Goal: Task Accomplishment & Management: Manage account settings

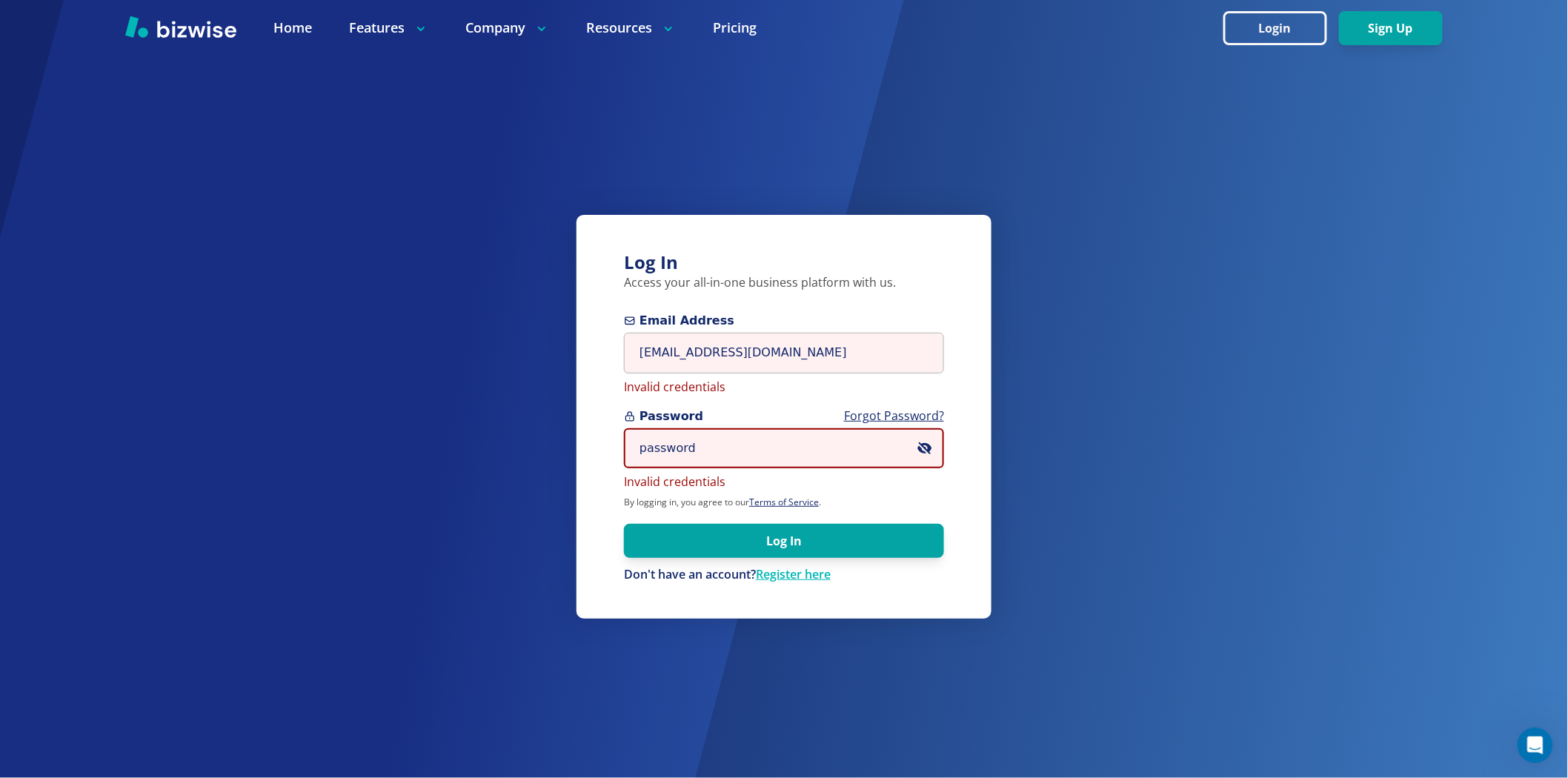
click at [690, 438] on input "password" at bounding box center [784, 448] width 320 height 41
paste input "cxllinda73"
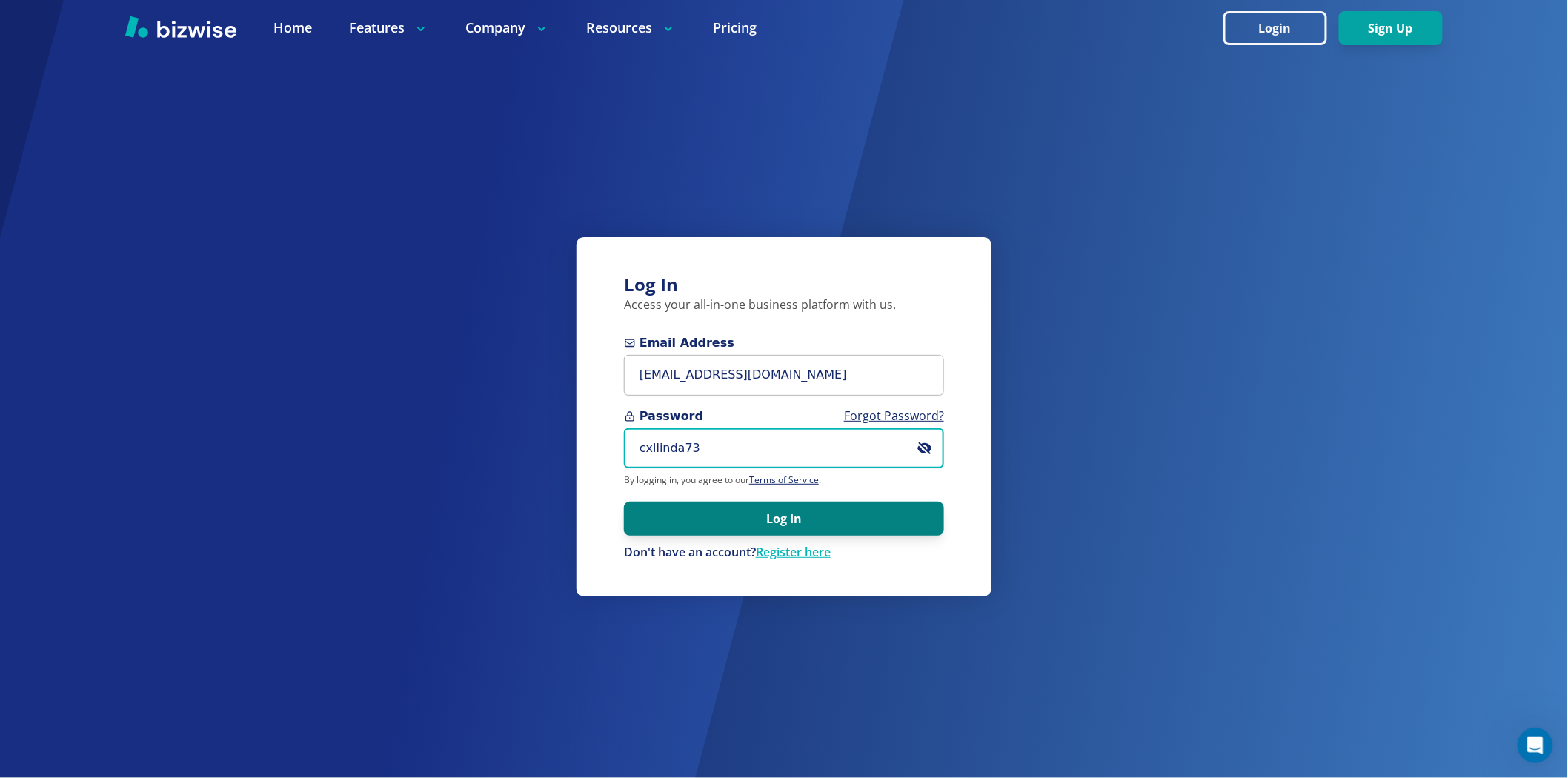
type input "cxllinda73"
click at [674, 508] on button "Log In" at bounding box center [784, 519] width 320 height 34
click at [734, 515] on button "Log In" at bounding box center [784, 519] width 320 height 34
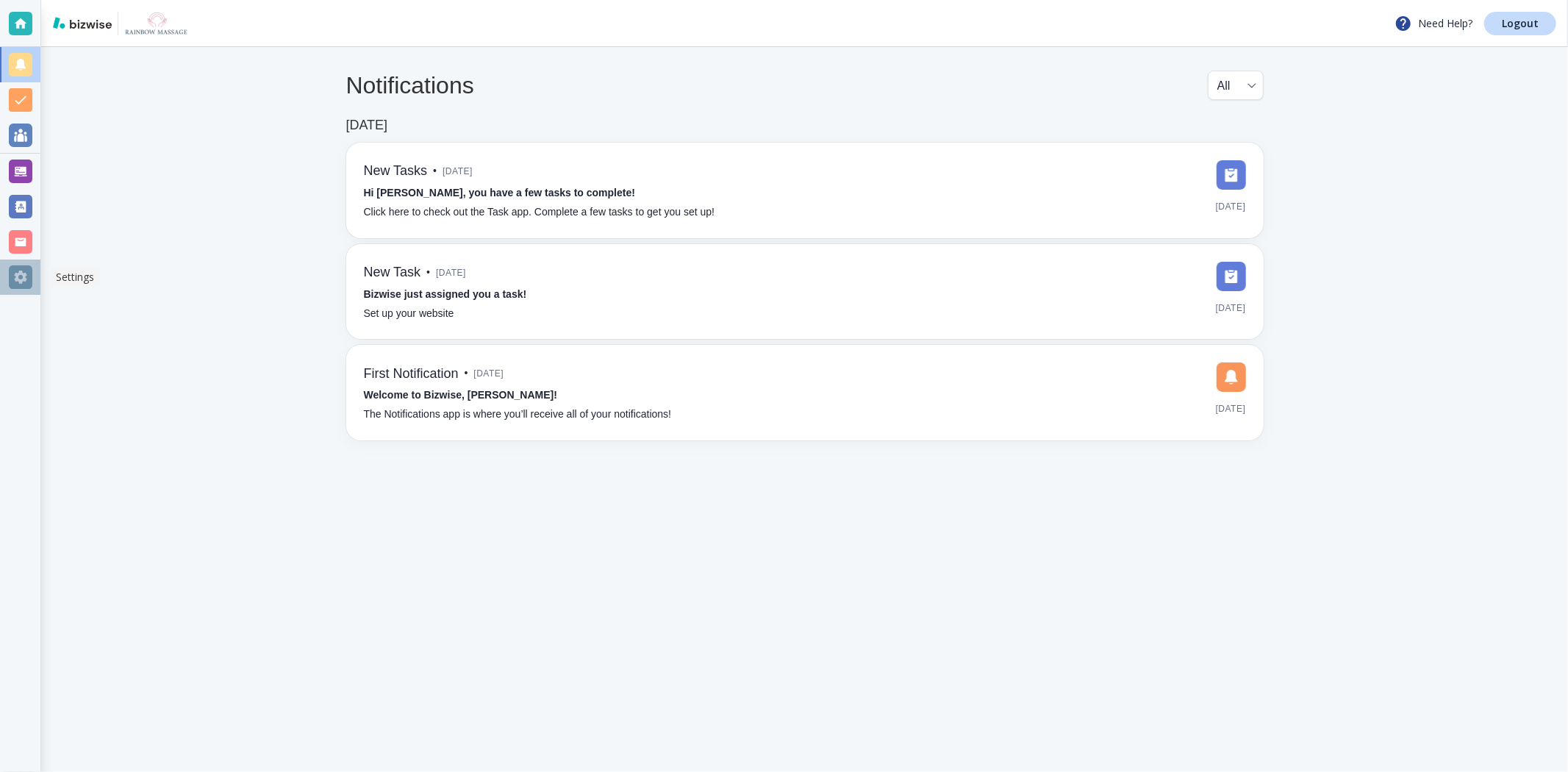
click at [19, 268] on div at bounding box center [21, 277] width 24 height 24
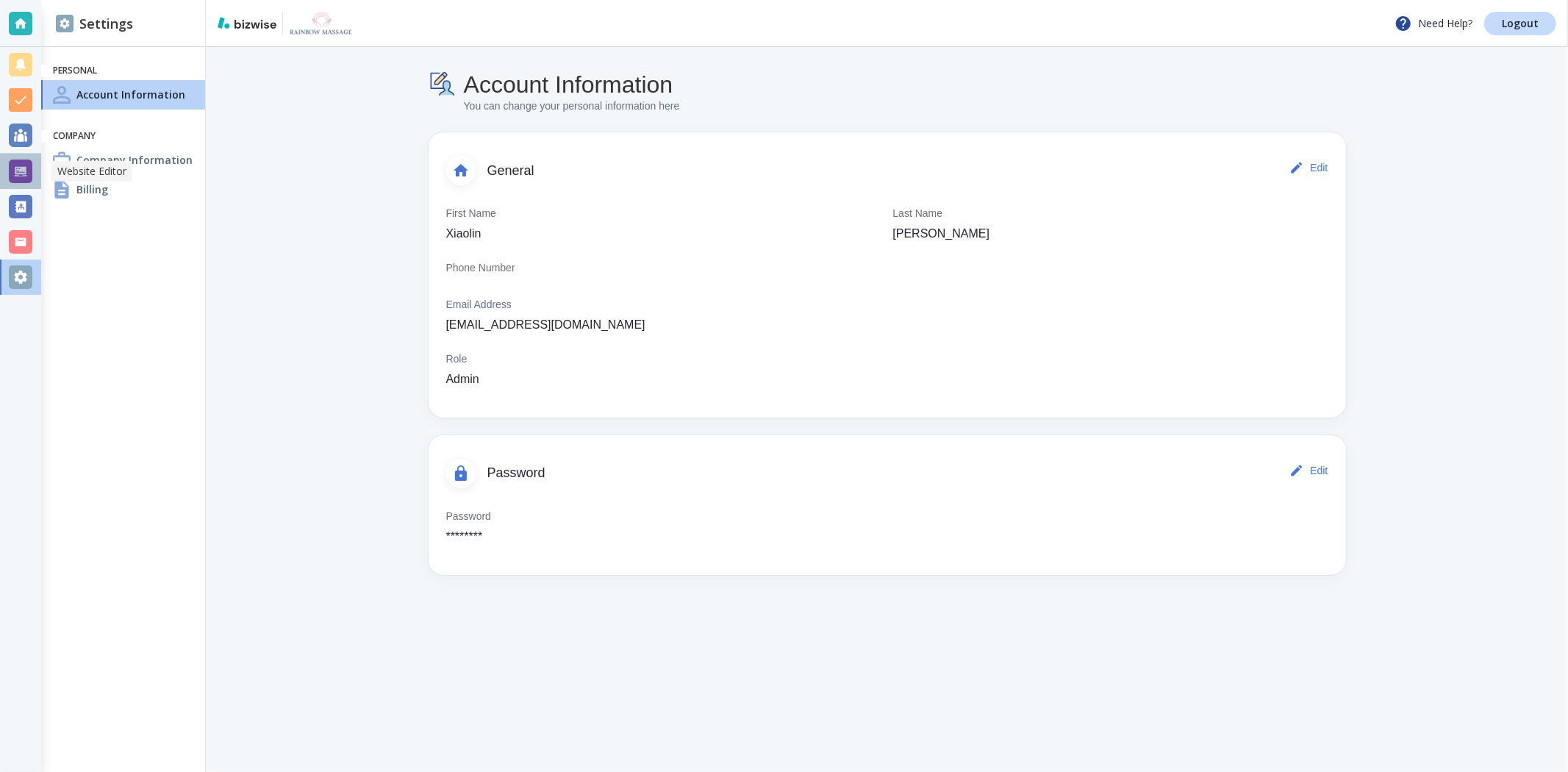
click at [13, 174] on div at bounding box center [21, 172] width 24 height 24
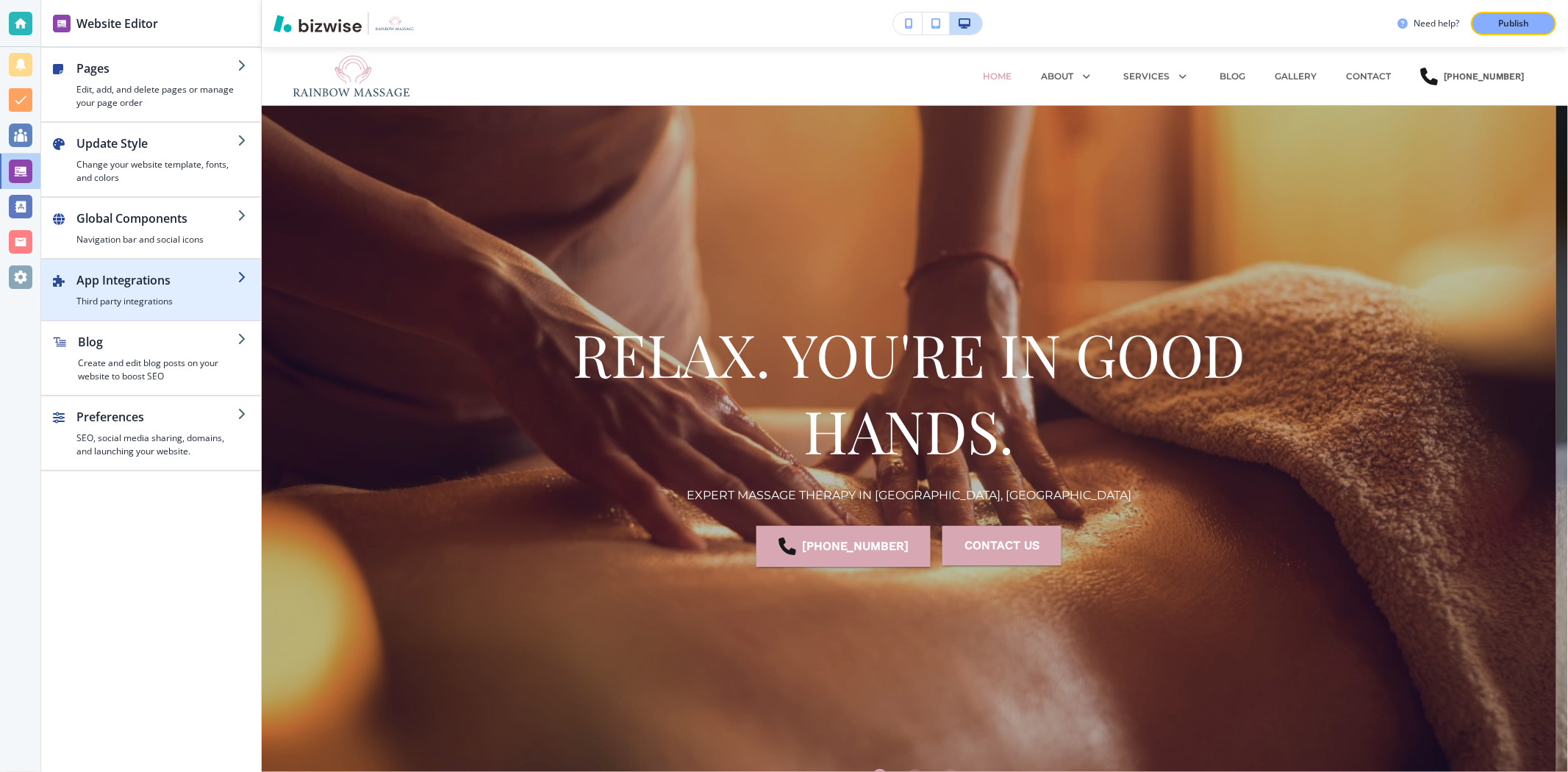
click at [149, 280] on h2 "App Integrations" at bounding box center [157, 280] width 161 height 18
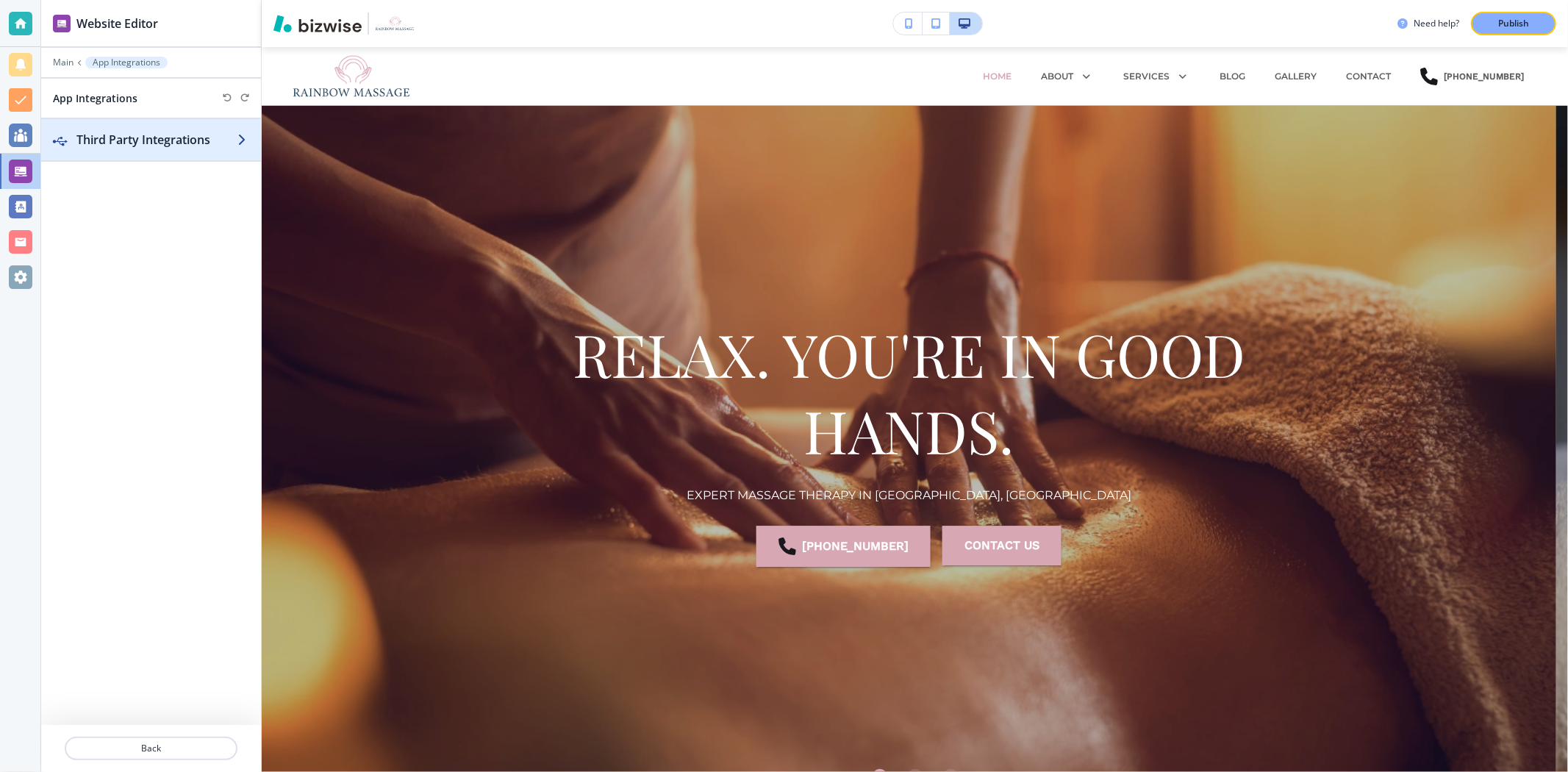
click at [164, 138] on h2 "Third Party Integrations" at bounding box center [157, 140] width 161 height 18
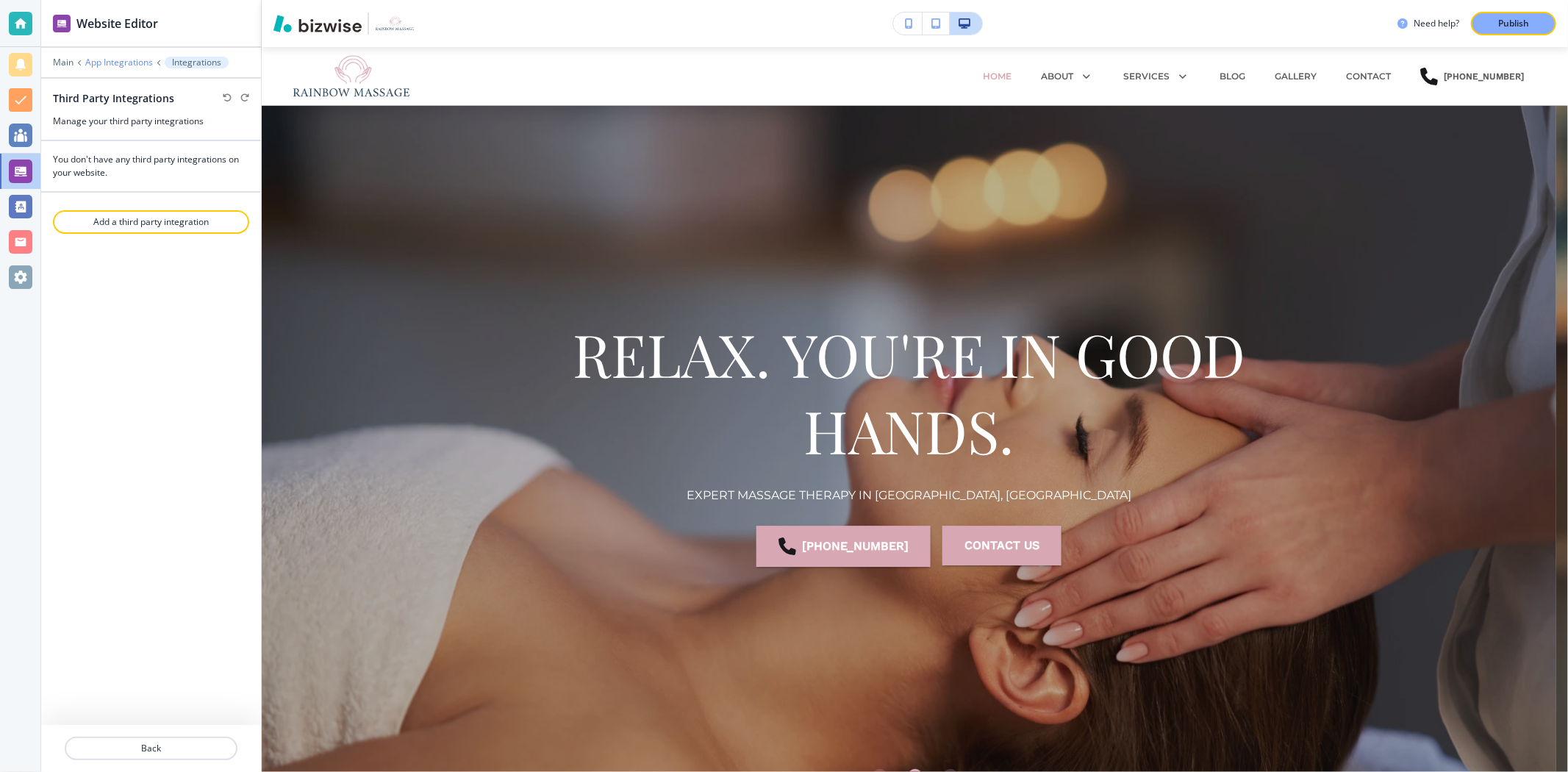
click at [97, 61] on p "App Integrations" at bounding box center [119, 62] width 68 height 10
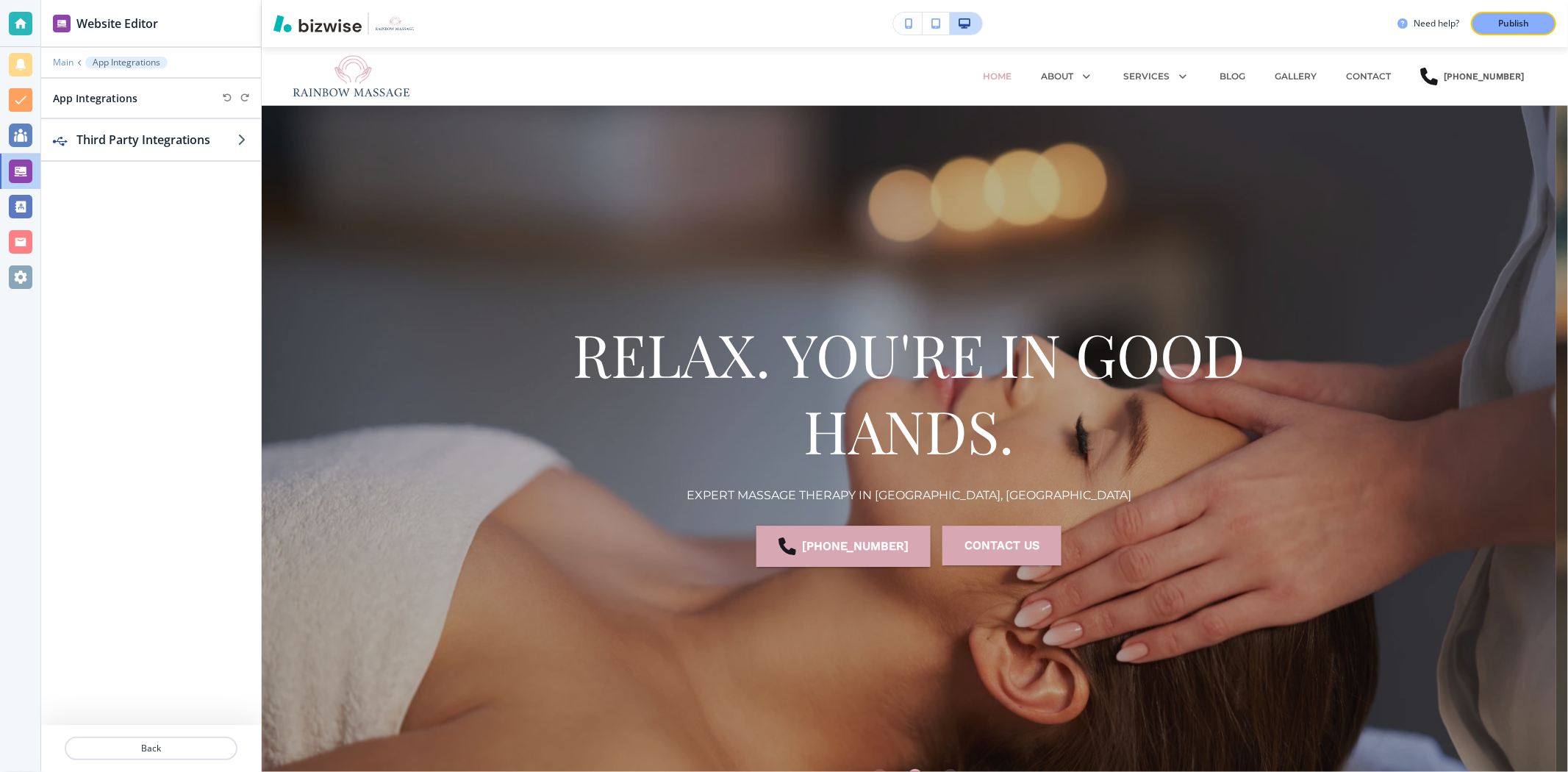
click at [62, 59] on p "Main" at bounding box center [63, 62] width 21 height 10
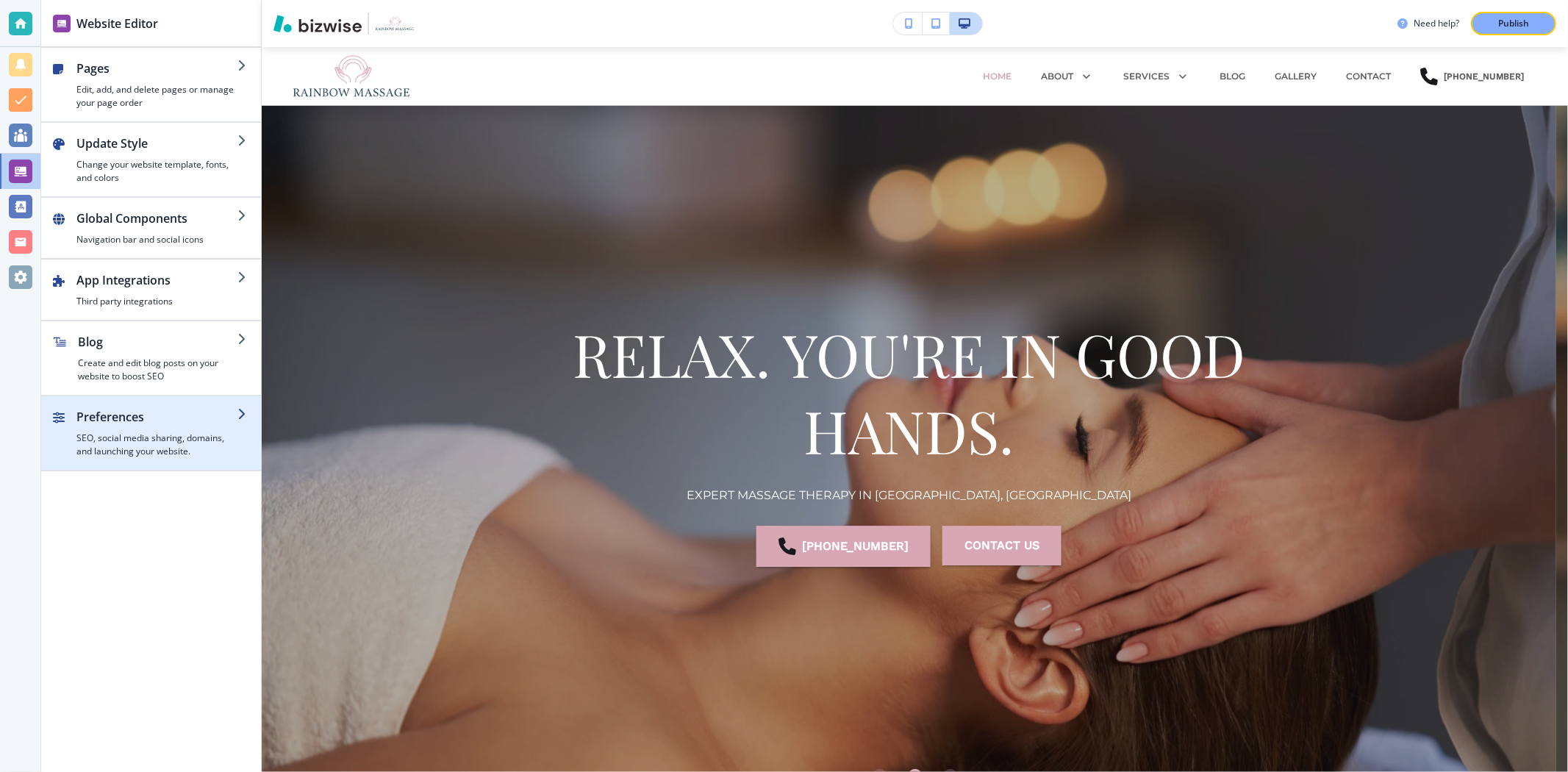
click at [119, 405] on div "button" at bounding box center [151, 402] width 220 height 12
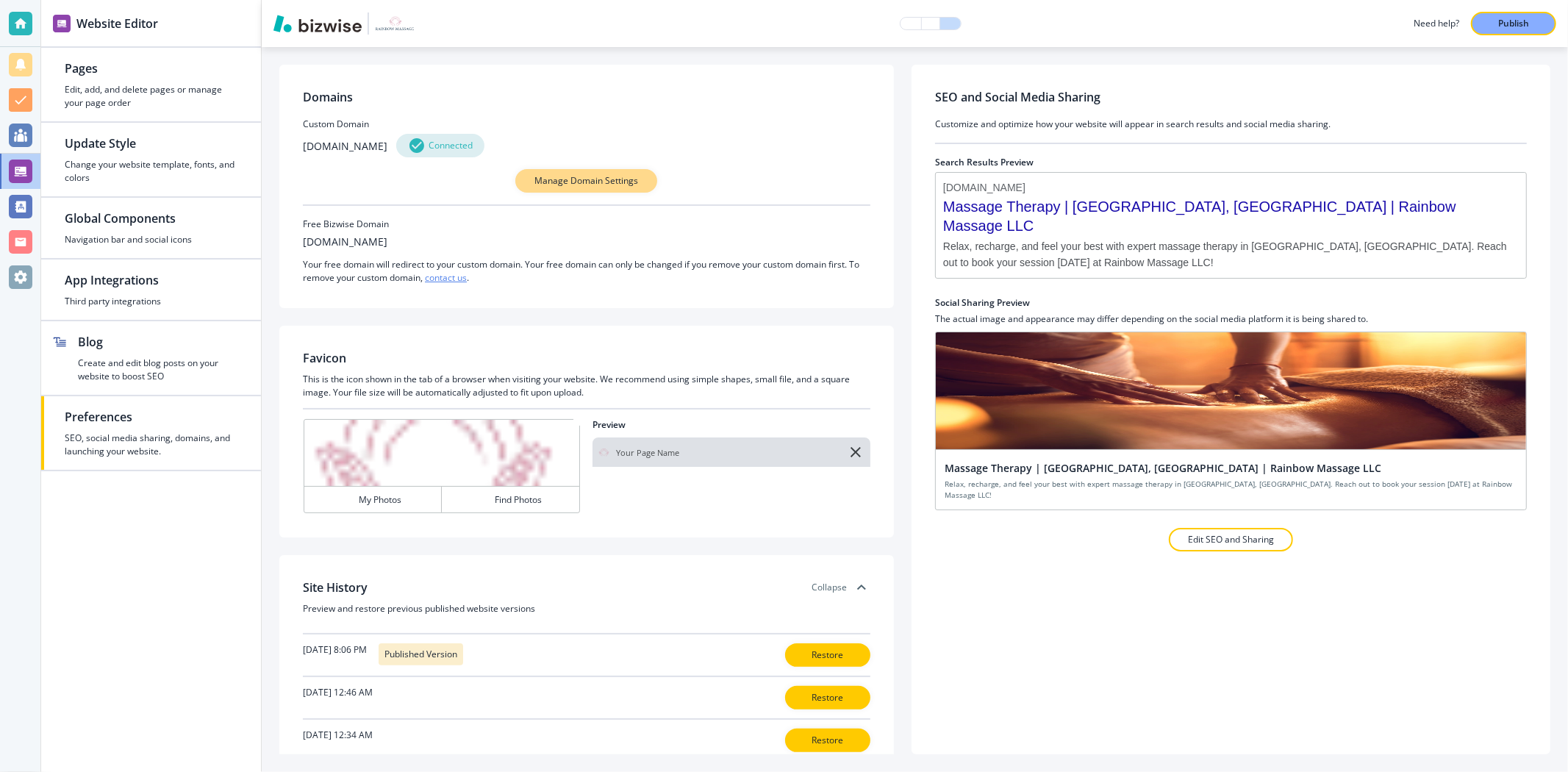
click at [553, 184] on p "Manage Domain Settings" at bounding box center [585, 180] width 103 height 13
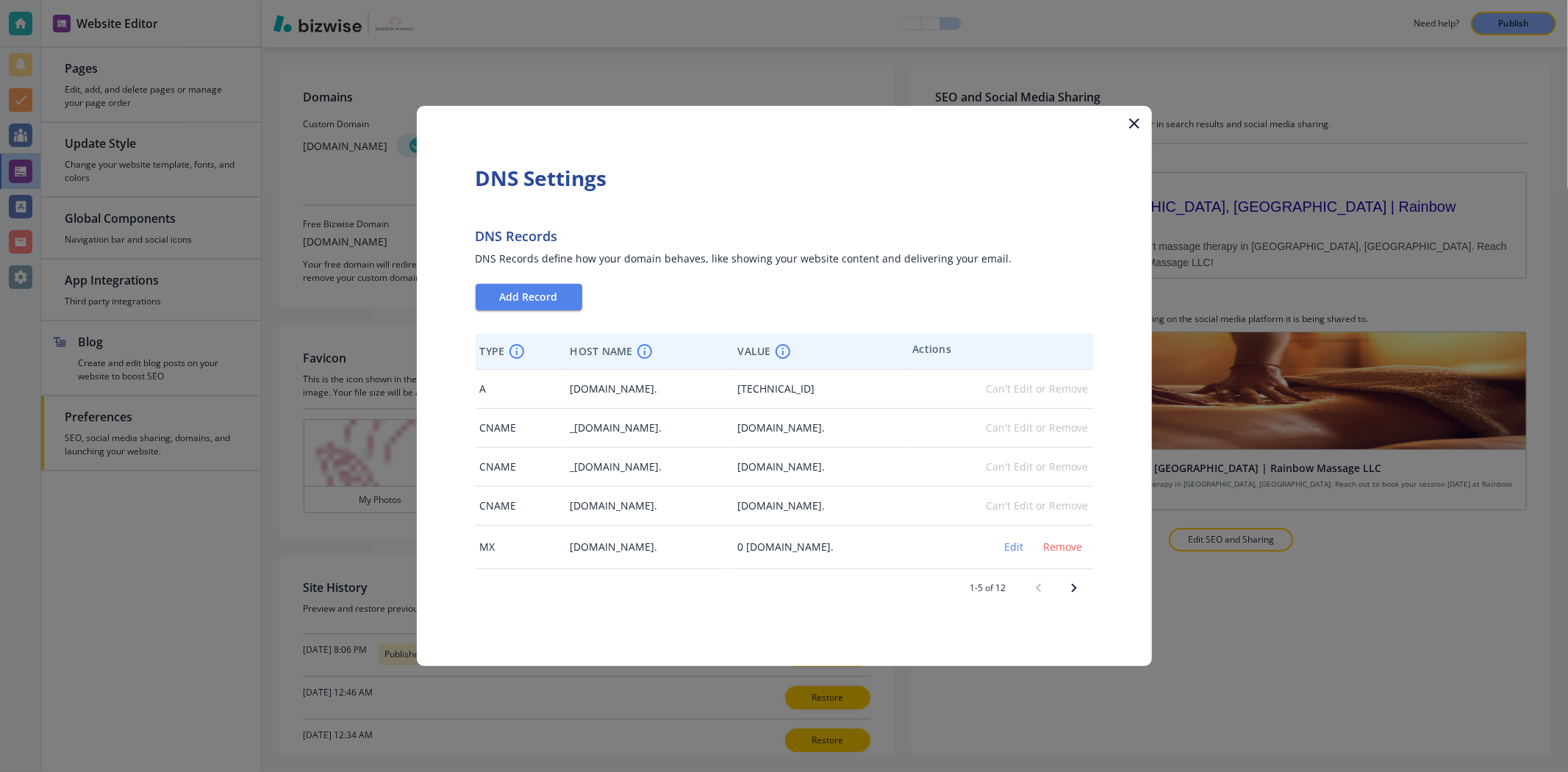
click at [1070, 583] on icon "Next page" at bounding box center [1074, 589] width 18 height 18
click at [1071, 583] on icon "Next page" at bounding box center [1074, 589] width 18 height 18
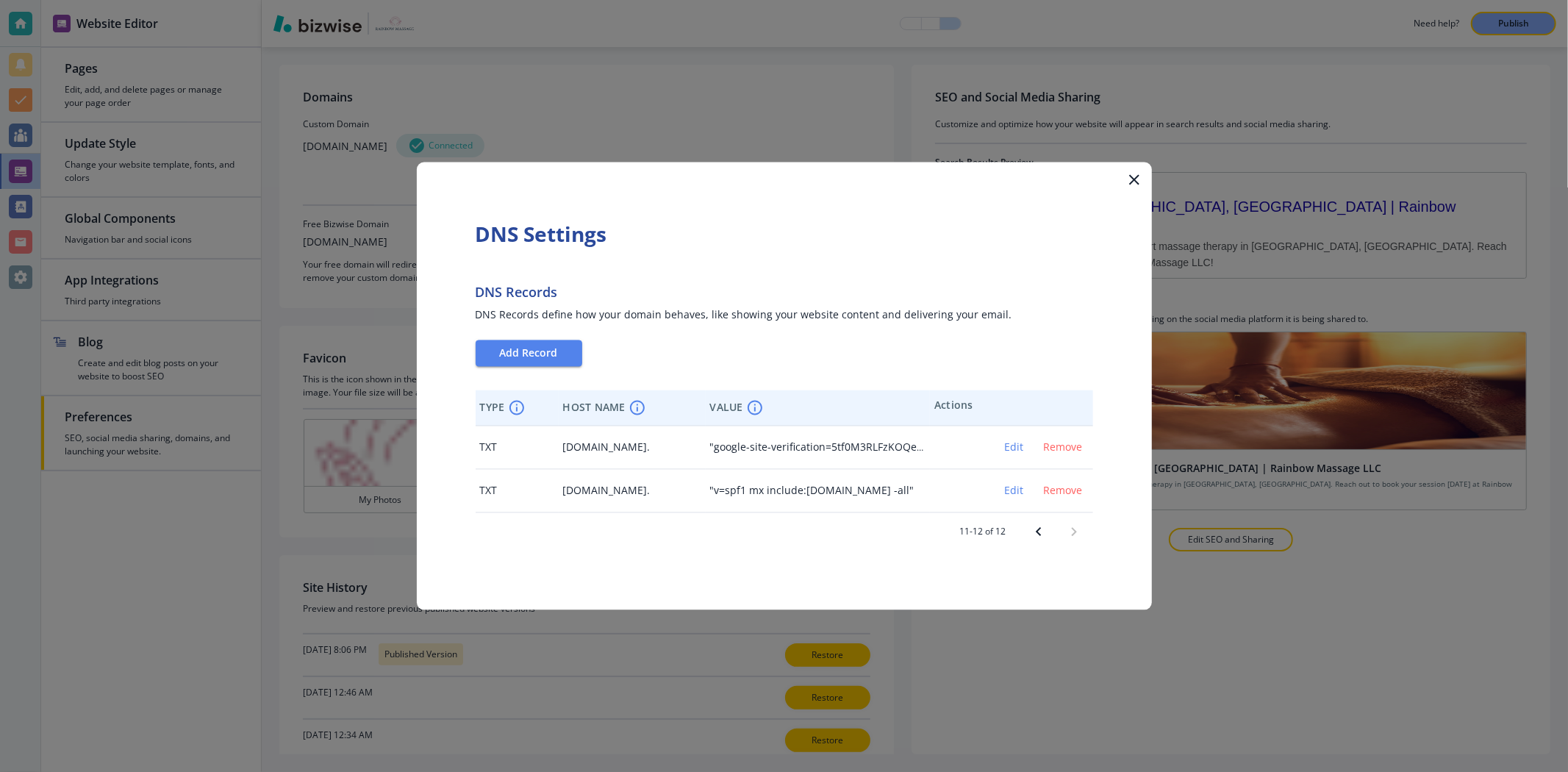
click at [1142, 175] on icon "button" at bounding box center [1134, 180] width 18 height 18
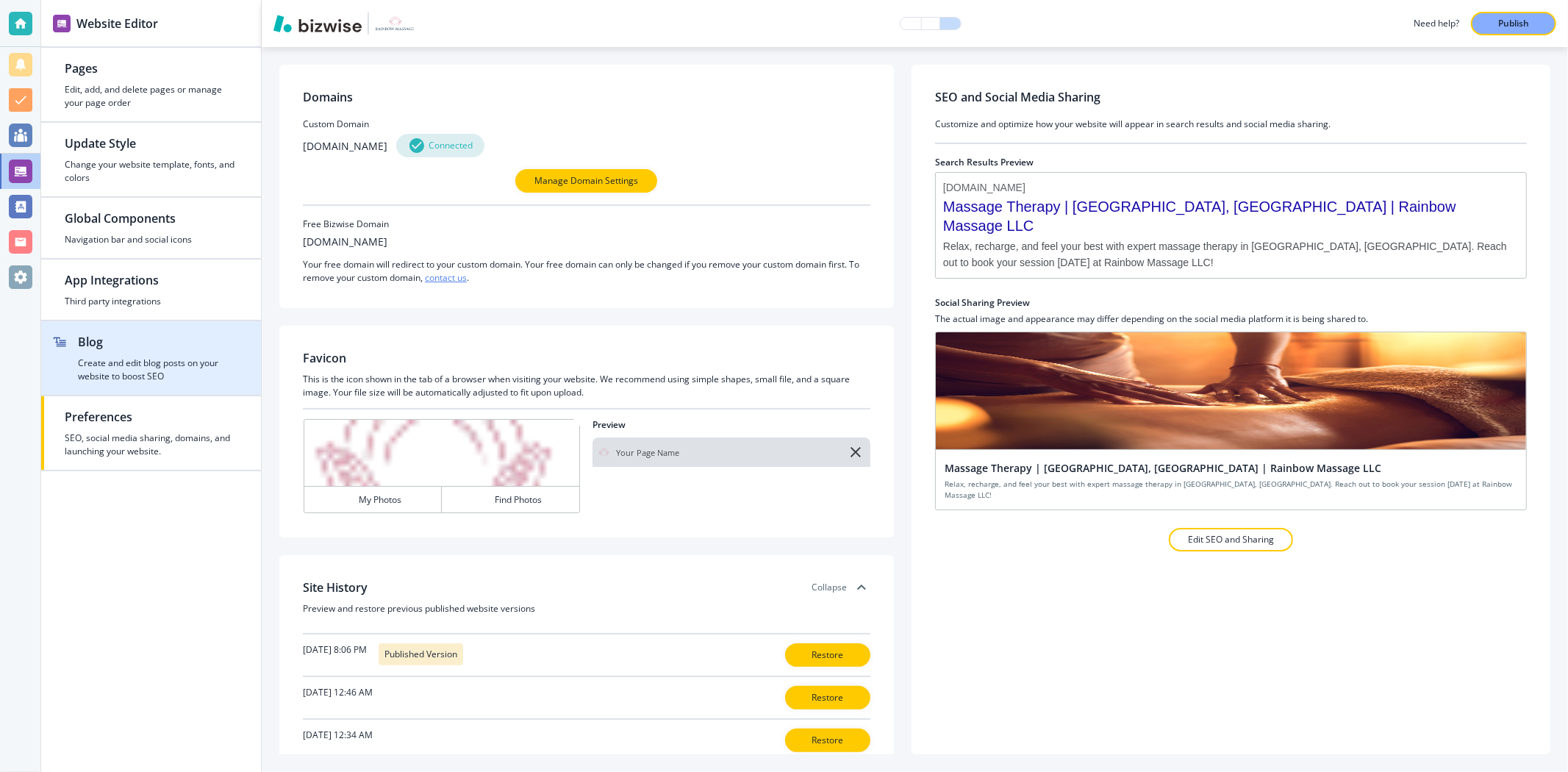
click at [161, 341] on h2 "Blog" at bounding box center [158, 342] width 160 height 18
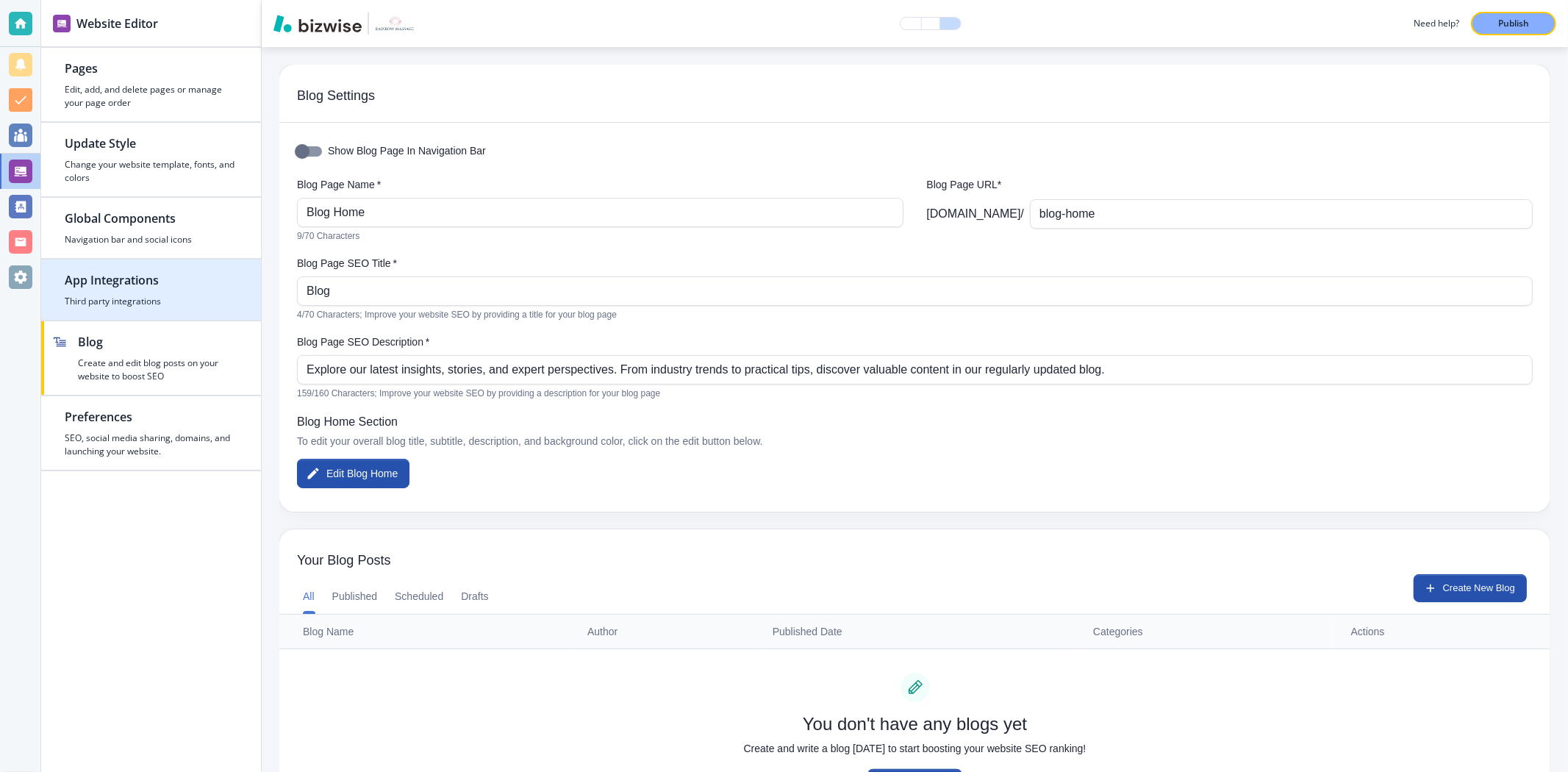
click at [161, 287] on h2 "App Integrations" at bounding box center [151, 280] width 172 height 18
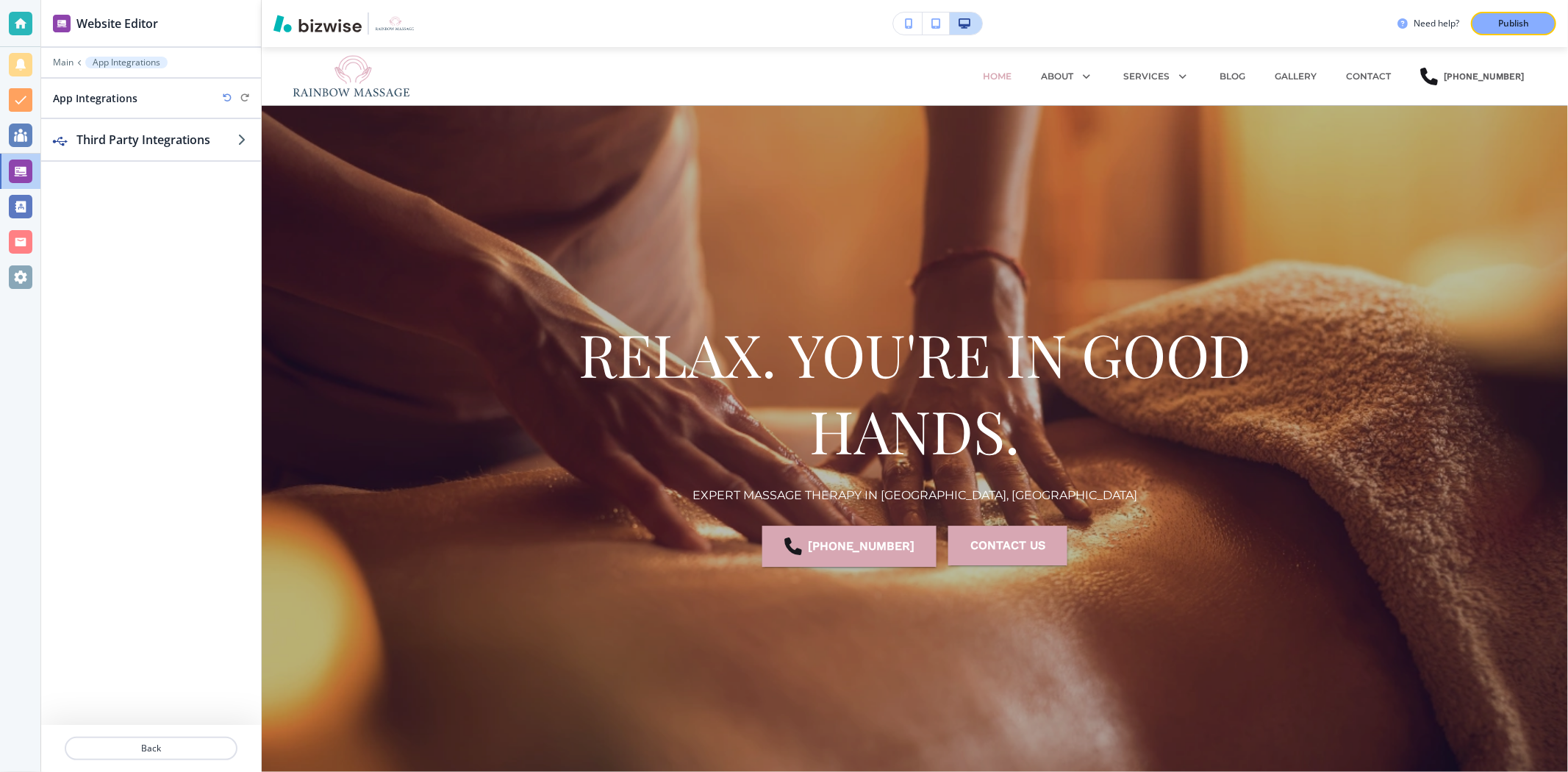
click at [158, 229] on div "Third Party Integrations" at bounding box center [151, 422] width 220 height 606
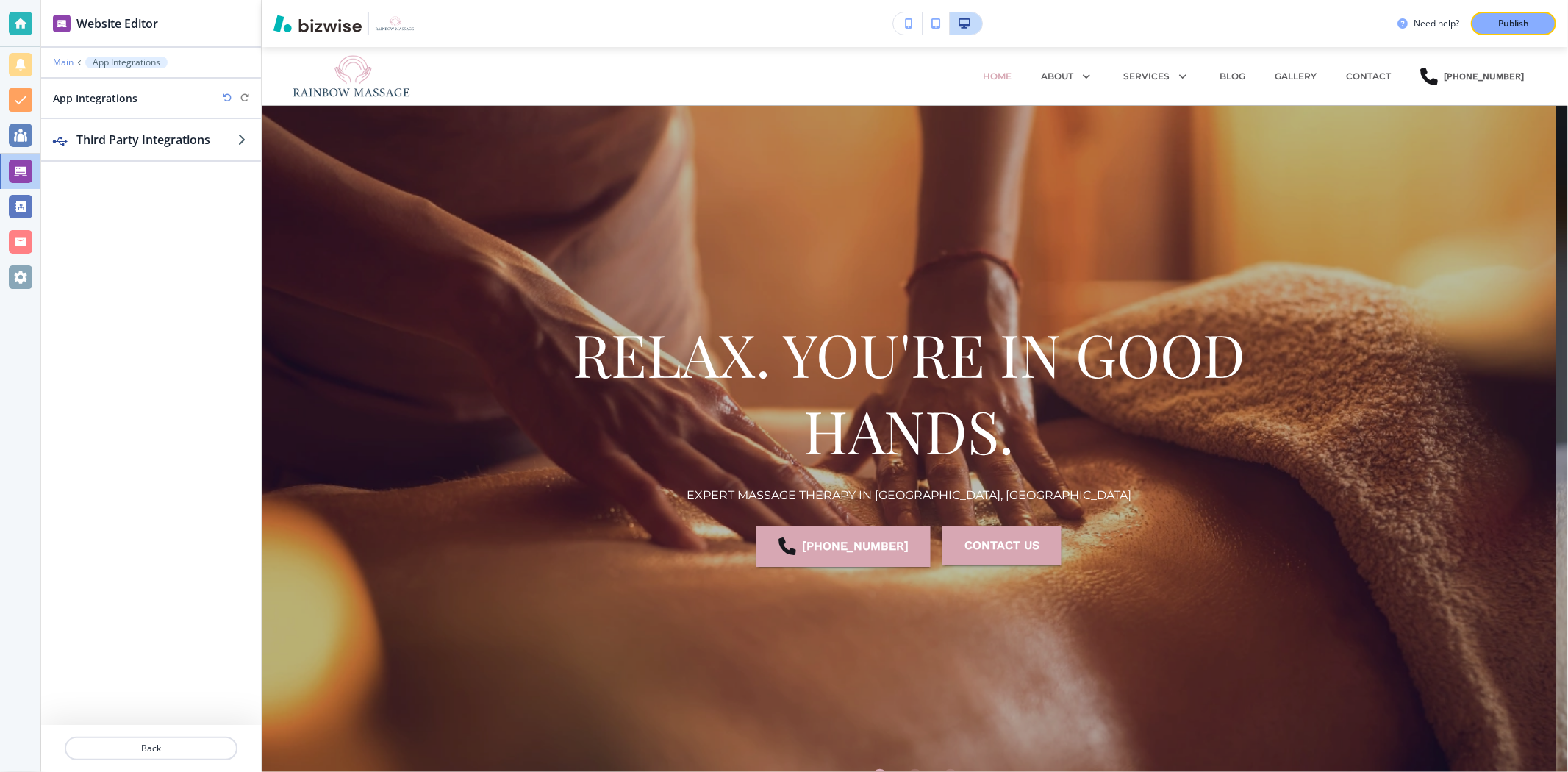
click at [60, 63] on p "Main" at bounding box center [63, 62] width 21 height 10
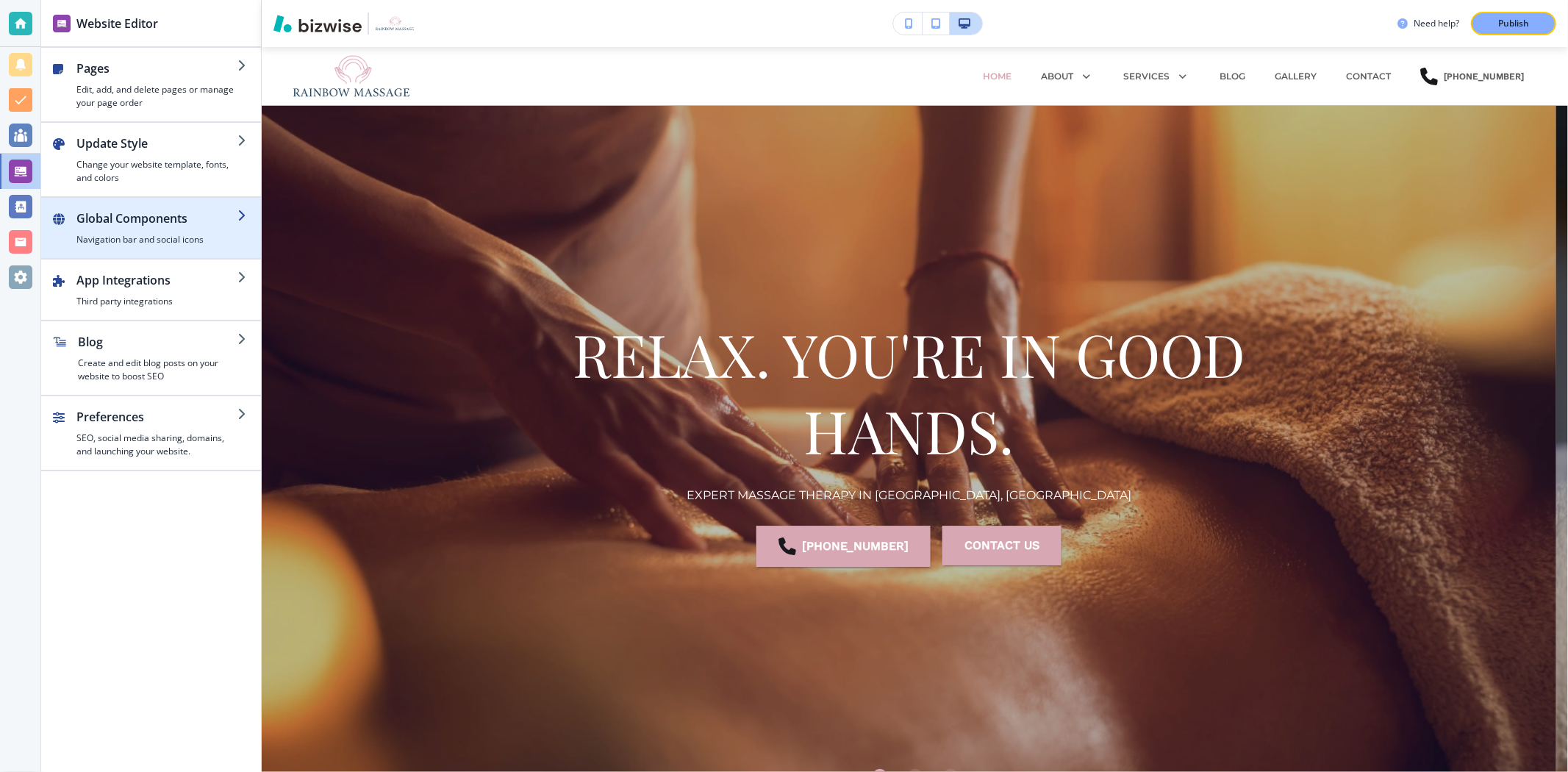
click at [138, 231] on div "button" at bounding box center [157, 231] width 161 height 6
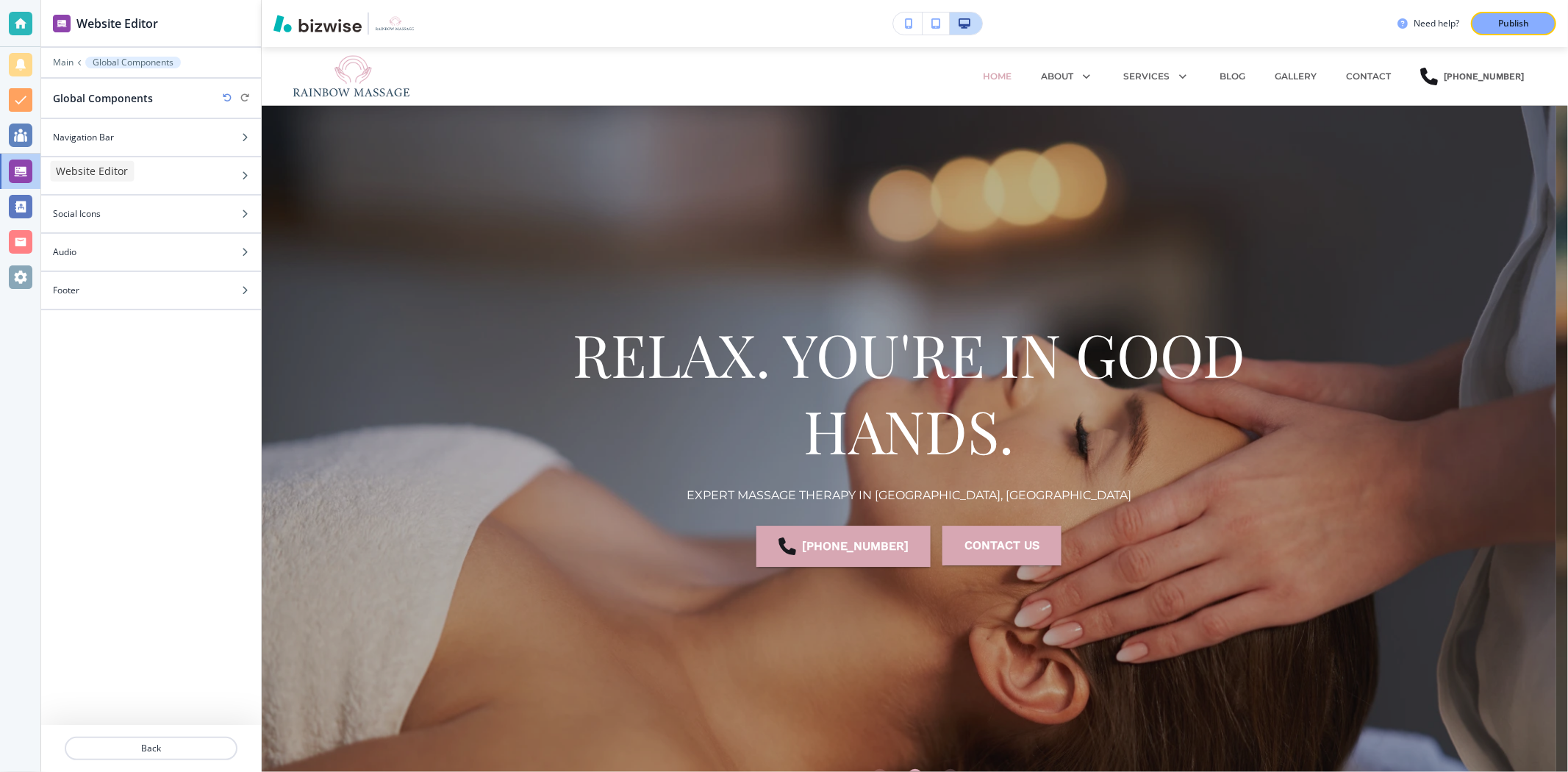
click at [13, 180] on div at bounding box center [21, 172] width 24 height 24
click at [19, 20] on div at bounding box center [21, 24] width 24 height 24
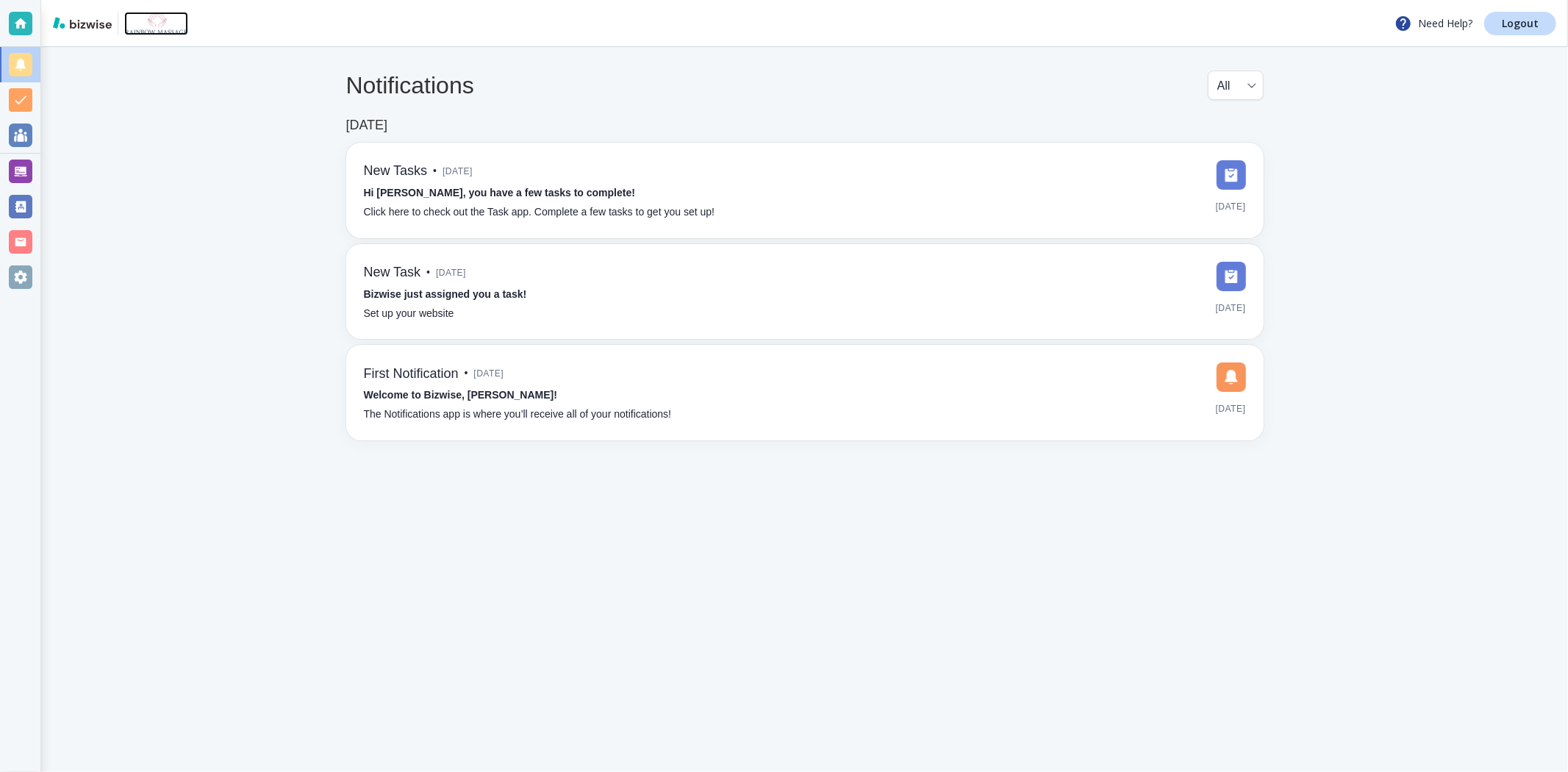
click at [155, 22] on img at bounding box center [156, 24] width 64 height 24
click at [61, 30] on link at bounding box center [86, 24] width 65 height 14
click at [1426, 25] on p "Need Help?" at bounding box center [1433, 24] width 78 height 18
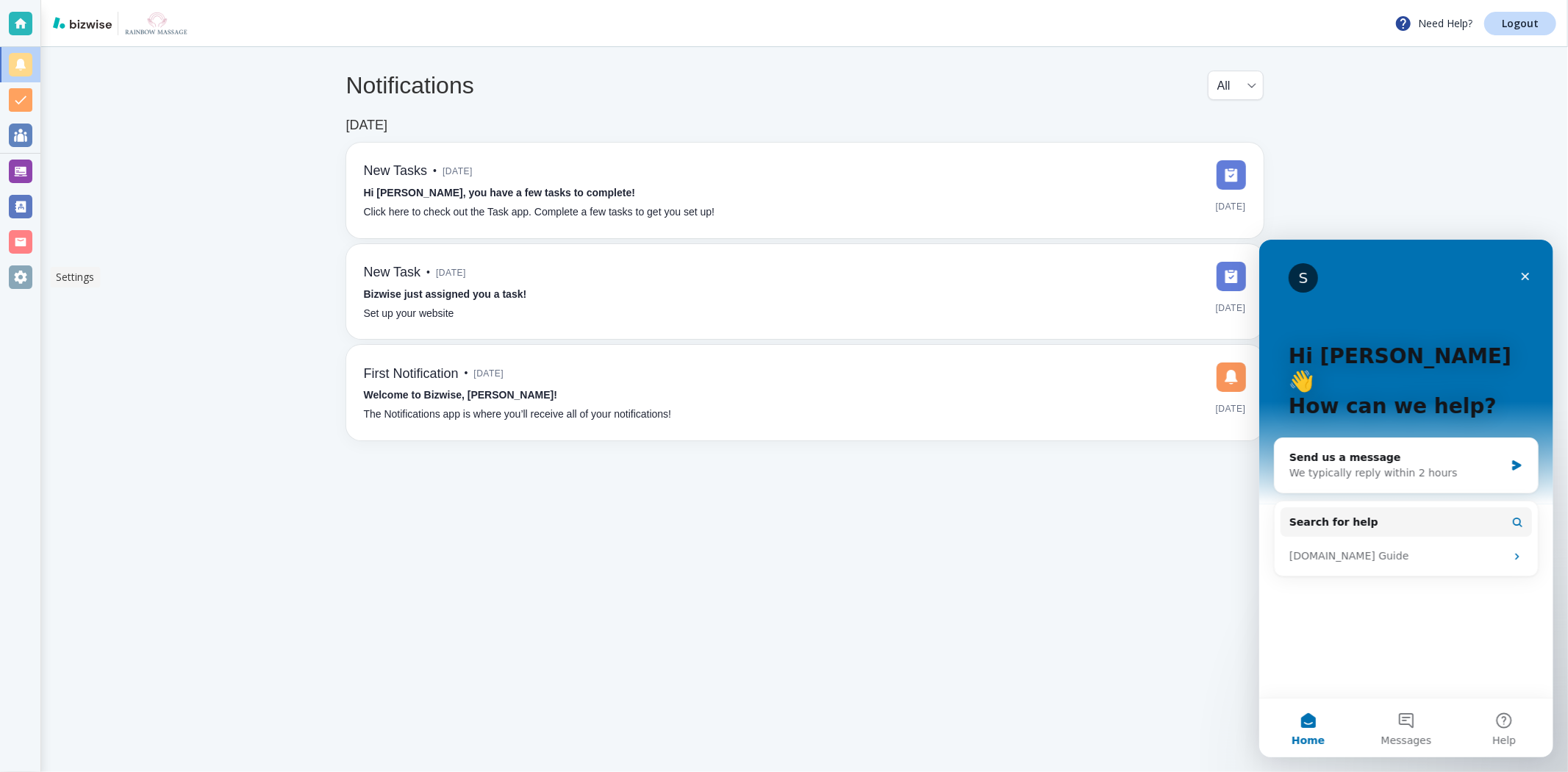
click at [16, 273] on div at bounding box center [21, 277] width 24 height 24
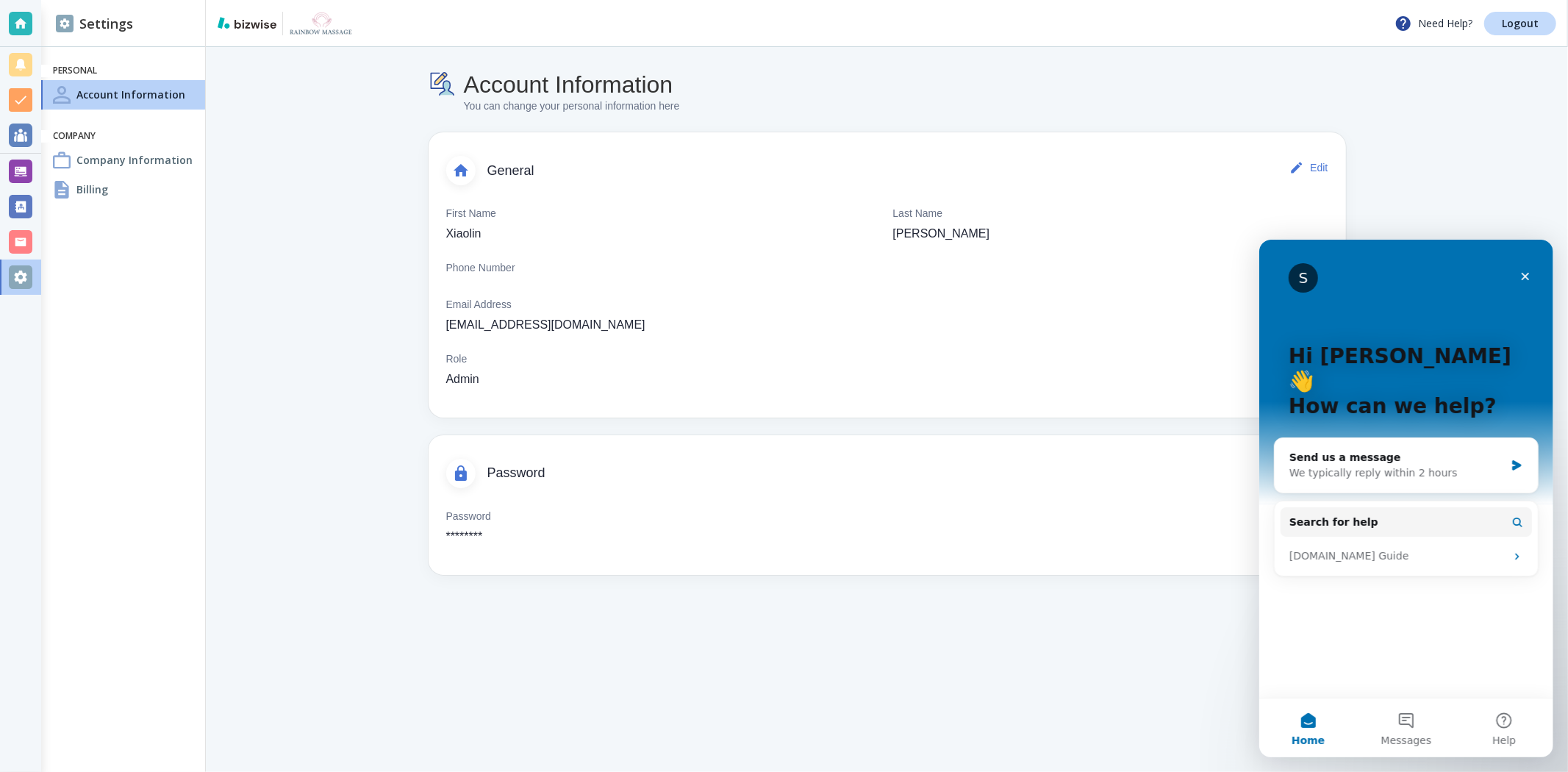
click at [117, 155] on h4 "Company Information" at bounding box center [135, 160] width 116 height 16
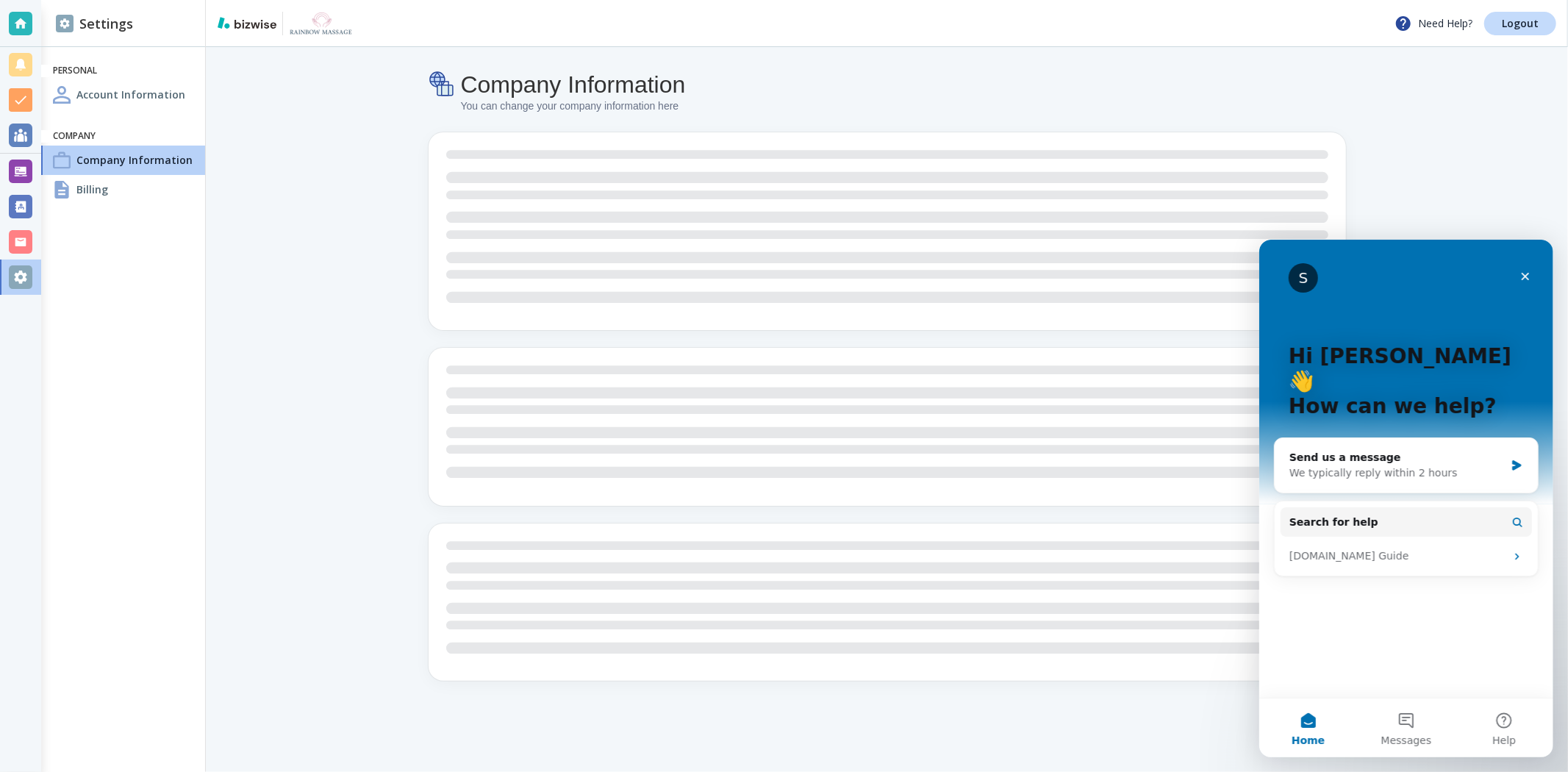
click at [111, 193] on div "Billing" at bounding box center [123, 190] width 164 height 30
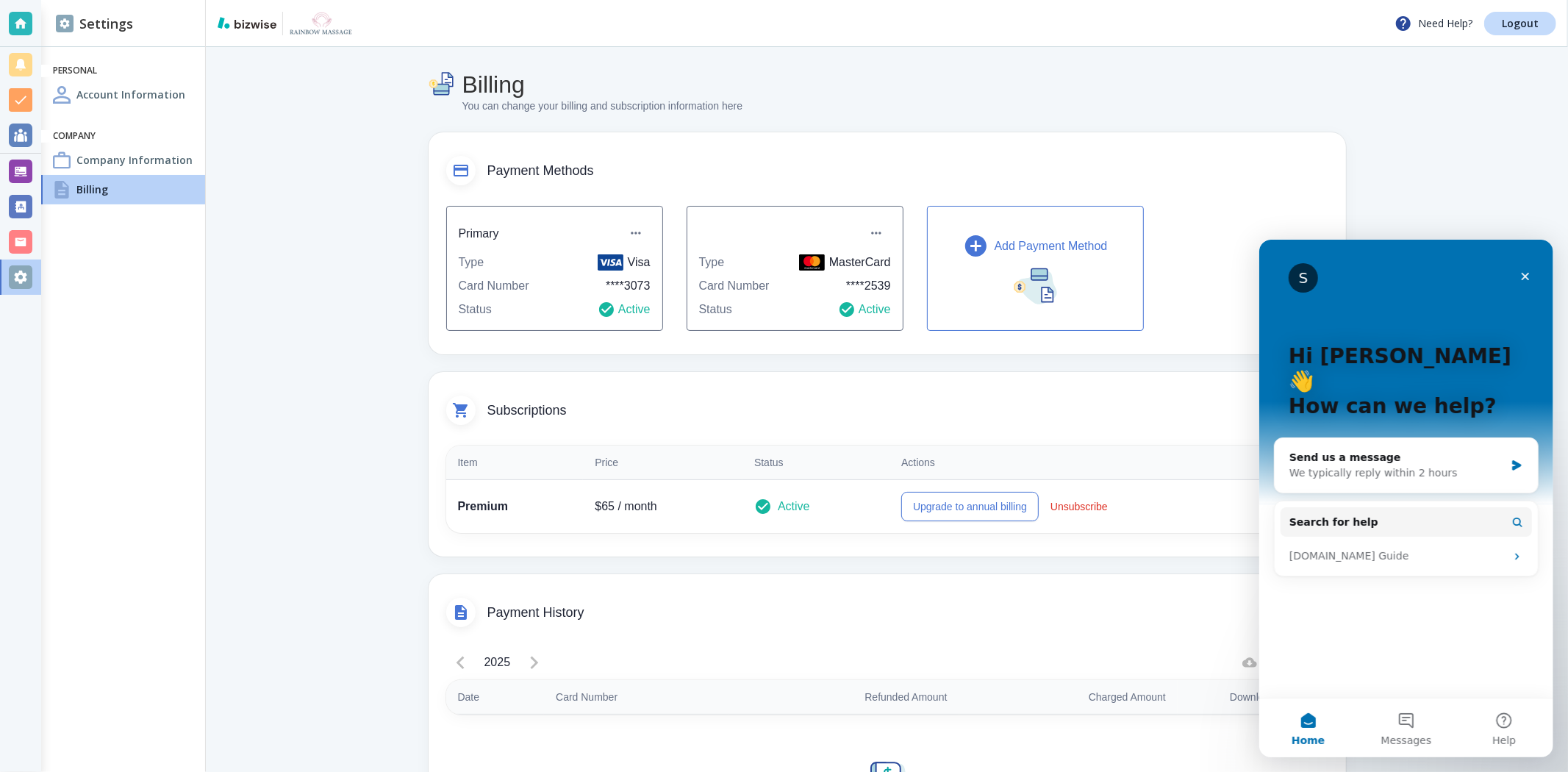
drag, startPoint x: 407, startPoint y: 340, endPoint x: 459, endPoint y: 296, distance: 68.1
click at [422, 329] on div "Billing You can change your billing and subscription information here Payment M…" at bounding box center [887, 484] width 1058 height 874
click at [1520, 270] on icon "Close" at bounding box center [1525, 276] width 12 height 12
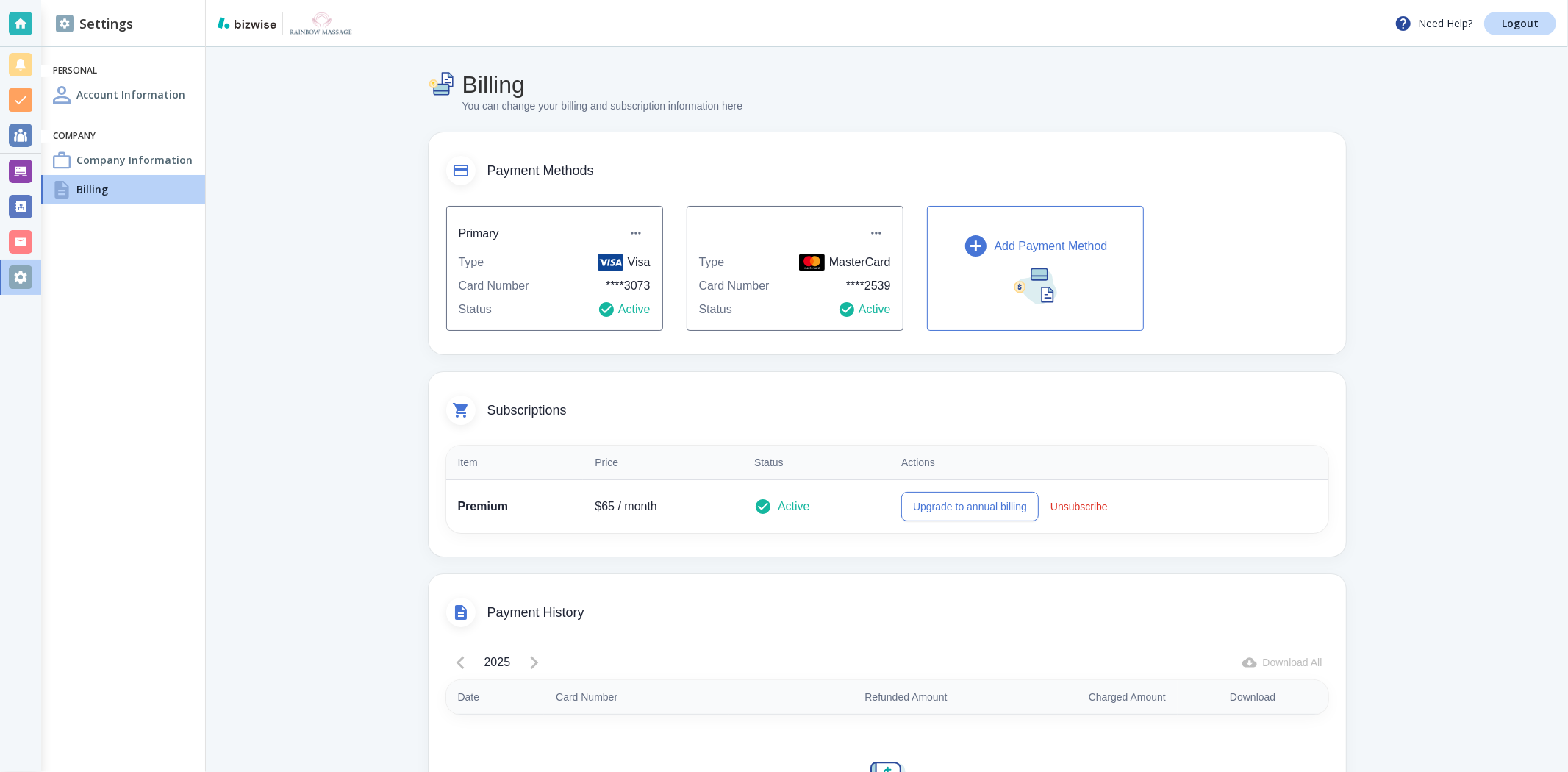
drag, startPoint x: 373, startPoint y: 239, endPoint x: 469, endPoint y: 12, distance: 246.5
click at [373, 239] on div "Billing You can change your billing and subscription information here Payment M…" at bounding box center [887, 484] width 1058 height 874
